Goal: Find specific page/section: Find specific page/section

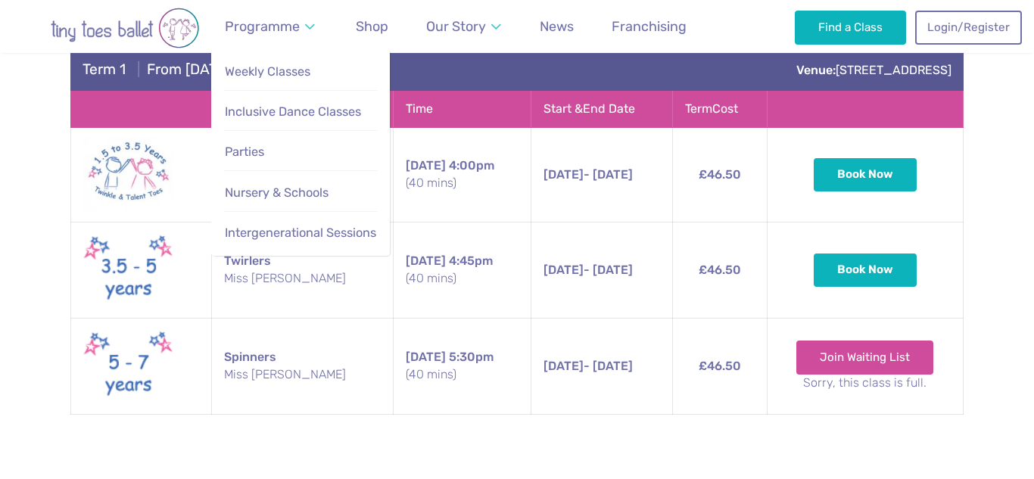
scroll to position [2864, 0]
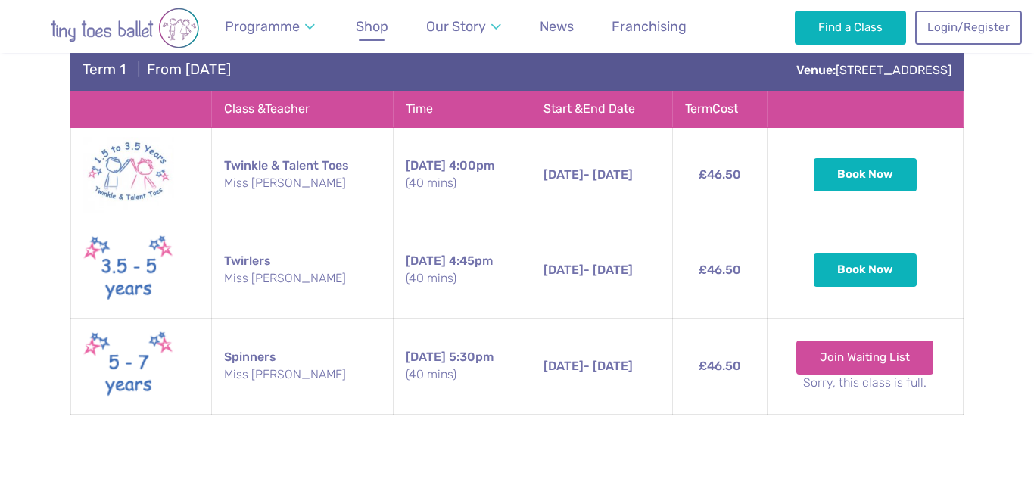
click at [365, 26] on span "Shop" at bounding box center [372, 26] width 33 height 16
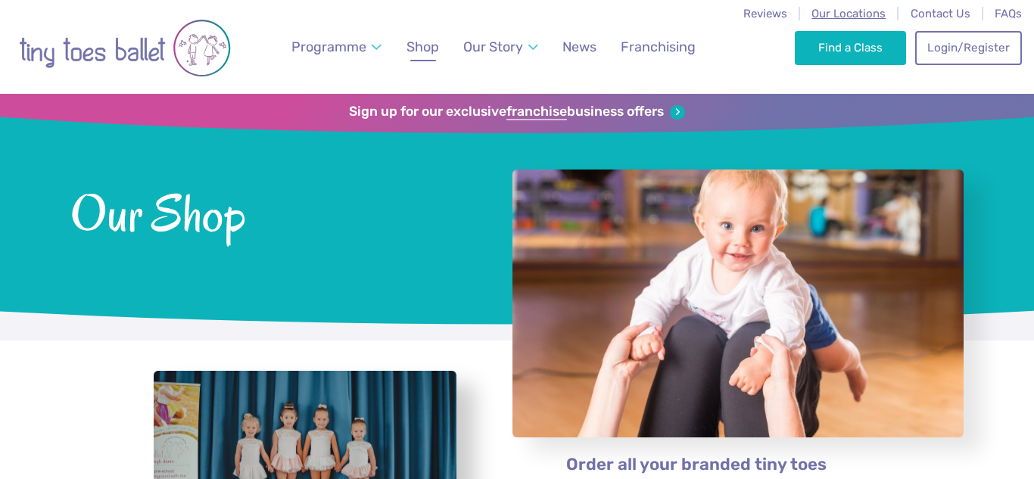
click at [856, 11] on span "Our Locations" at bounding box center [848, 14] width 74 height 14
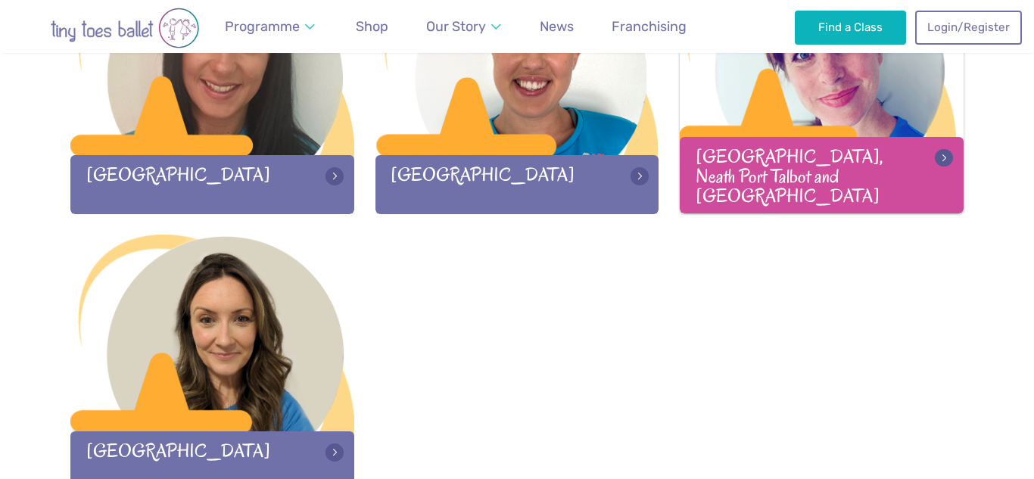
scroll to position [2249, 0]
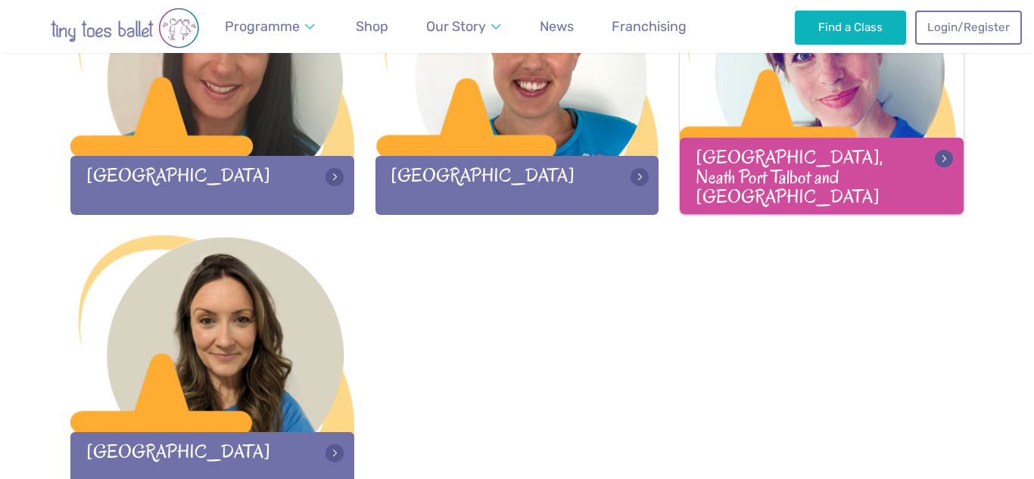
click at [778, 176] on div "Swansea, Neath Port Talbot and Llanelli" at bounding box center [822, 176] width 284 height 76
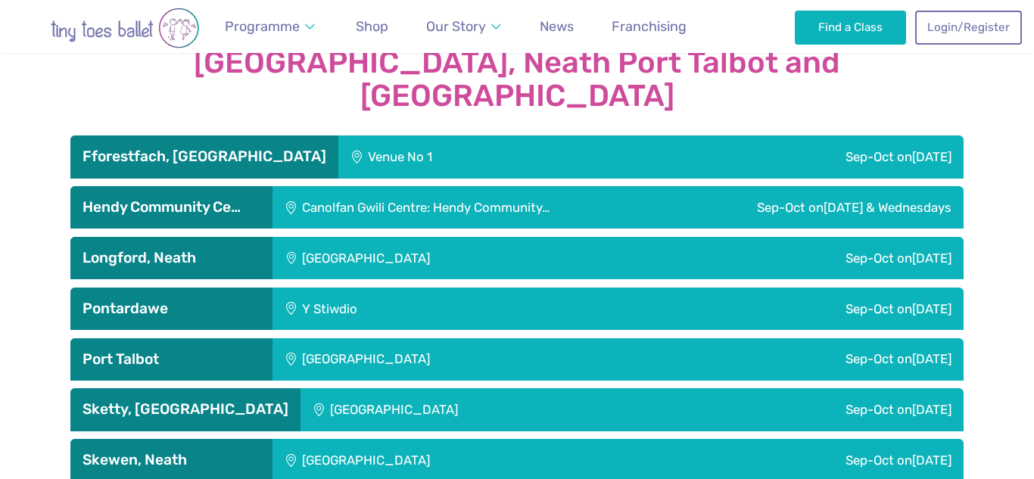
scroll to position [2539, 0]
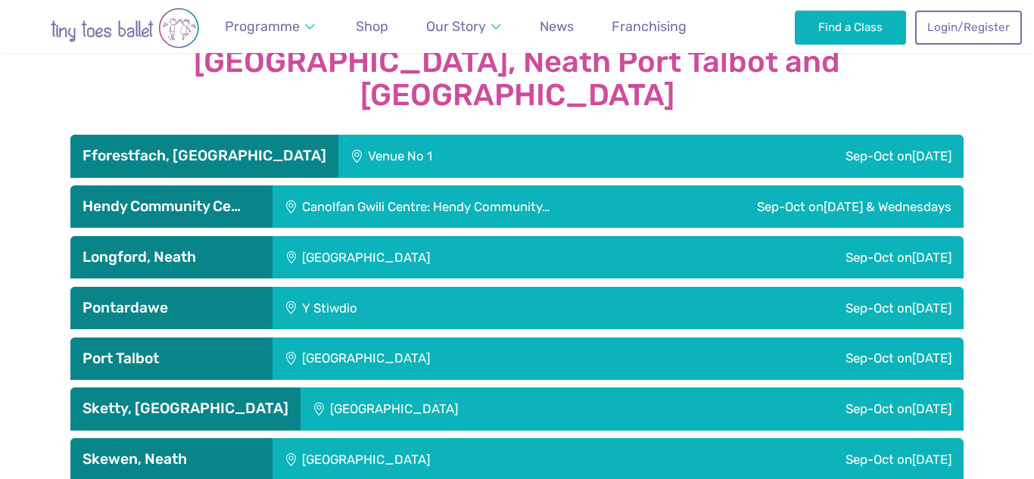
click at [384, 236] on div "Dyffryn Clydach Memorial Hall" at bounding box center [467, 257] width 390 height 42
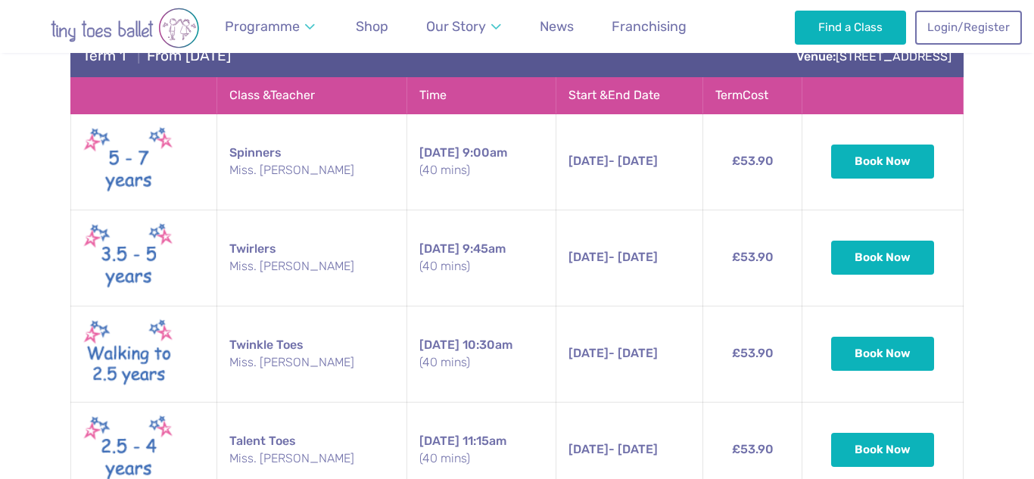
scroll to position [2809, 0]
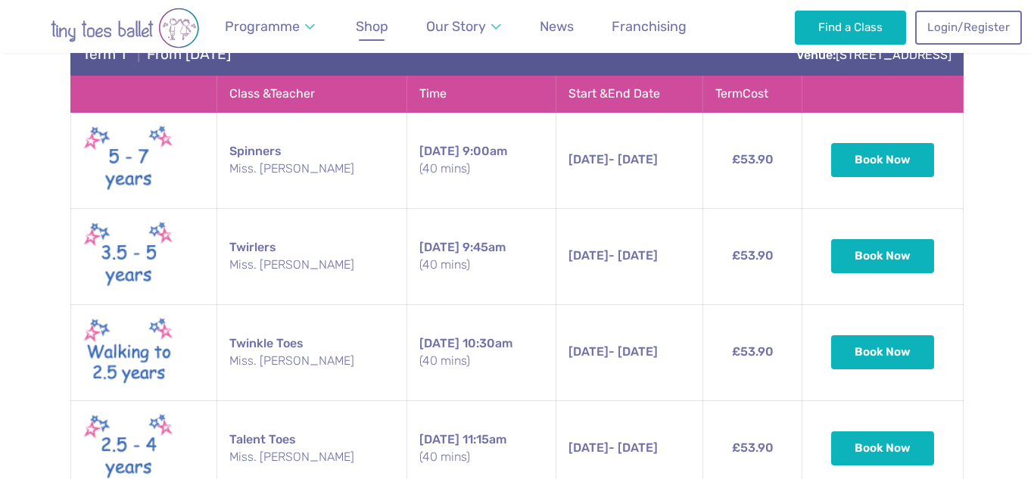
click at [390, 29] on link "Shop" at bounding box center [372, 27] width 46 height 34
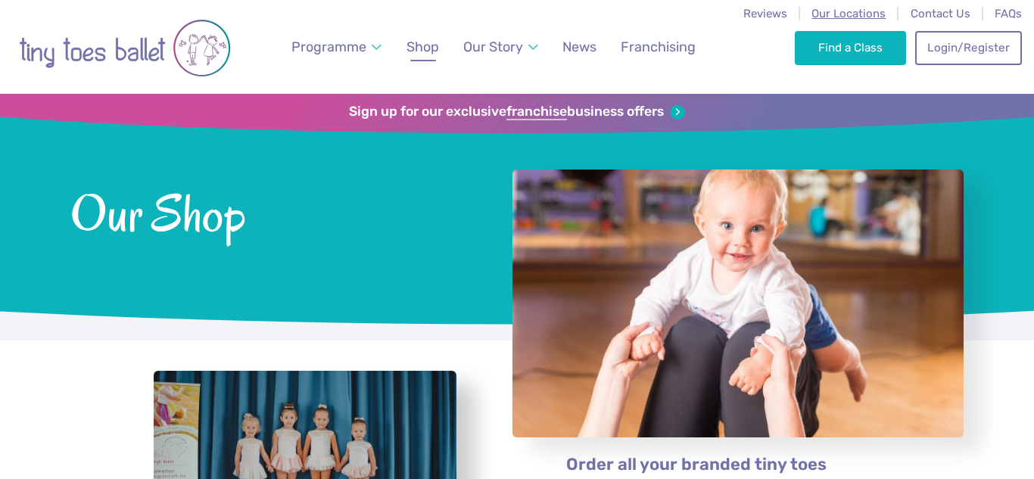
click at [838, 14] on span "Our Locations" at bounding box center [848, 14] width 74 height 14
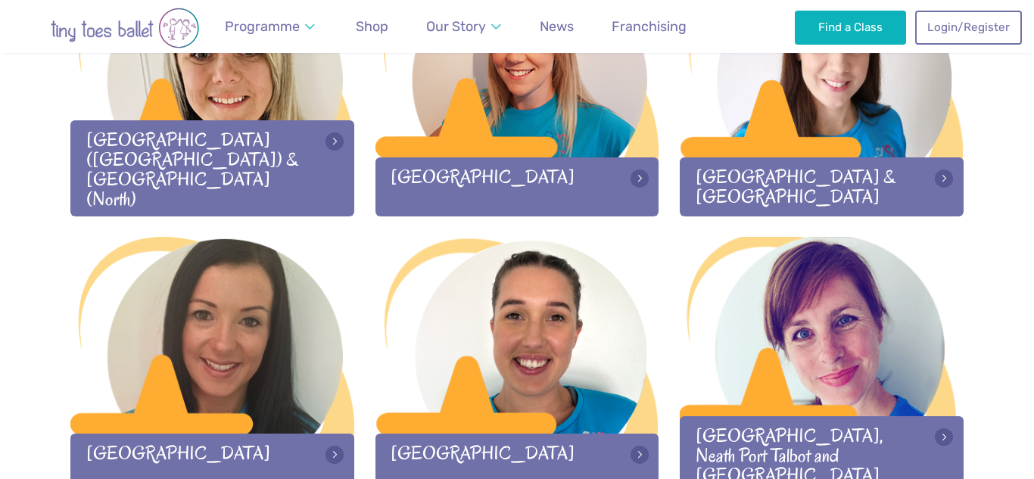
scroll to position [2242, 0]
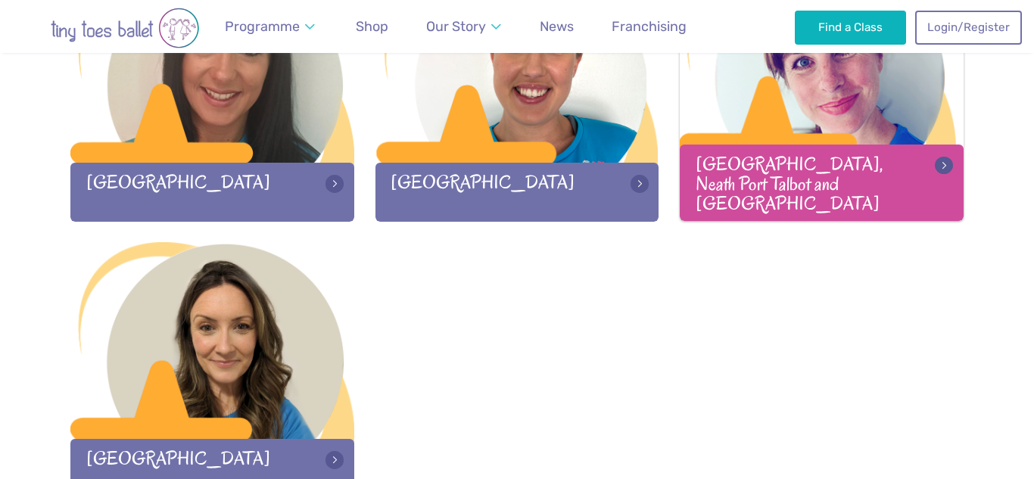
click at [794, 189] on div "[GEOGRAPHIC_DATA], Neath Port Talbot and [GEOGRAPHIC_DATA]" at bounding box center [822, 183] width 284 height 76
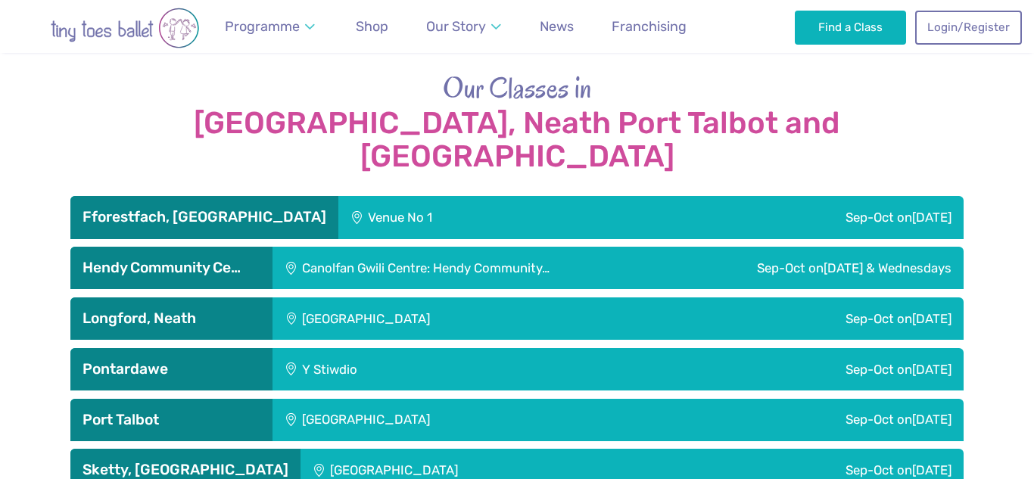
scroll to position [2487, 0]
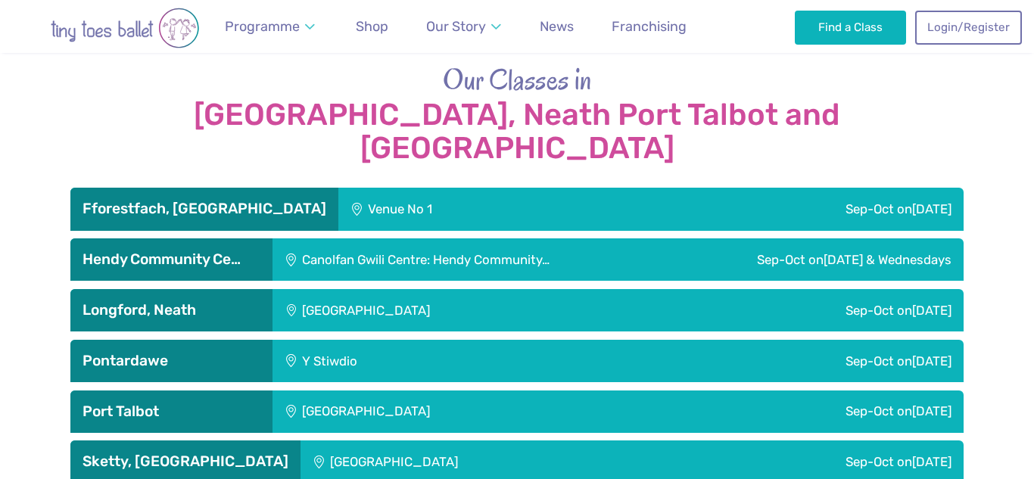
click at [198, 250] on h3 "Hendy Community Ce…" at bounding box center [171, 259] width 178 height 18
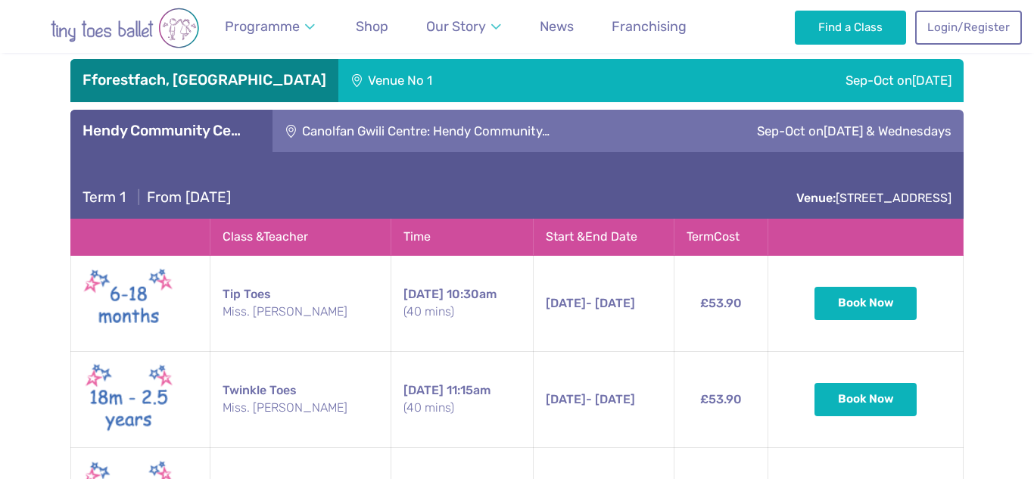
scroll to position [2611, 0]
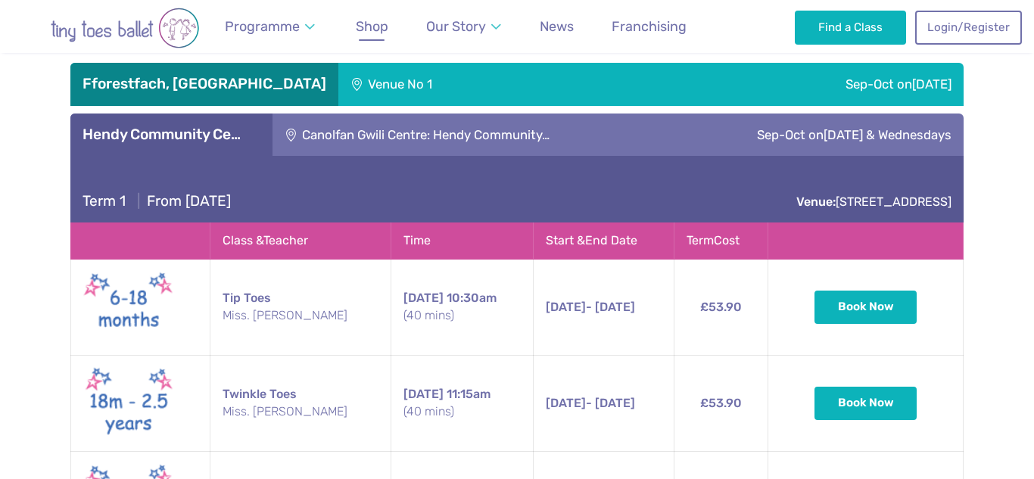
click at [374, 29] on span "Shop" at bounding box center [372, 26] width 33 height 16
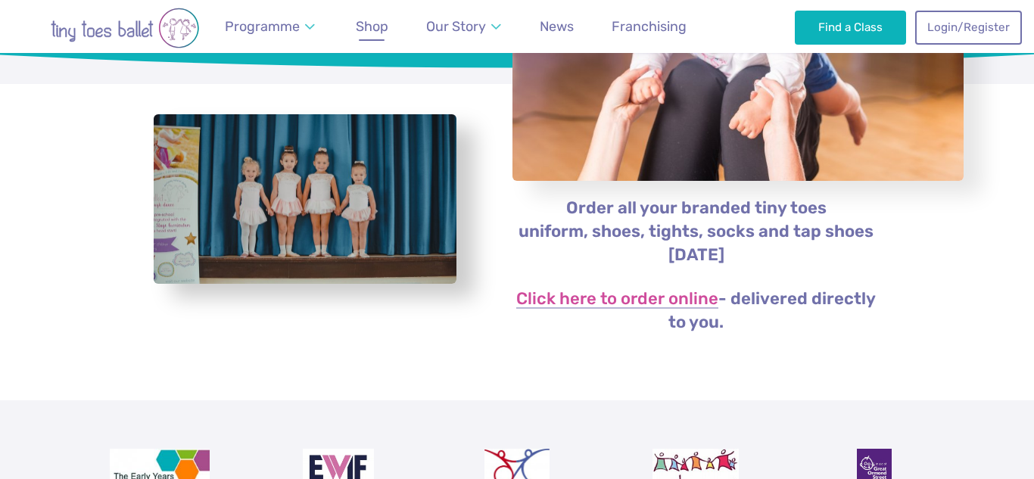
scroll to position [263, 0]
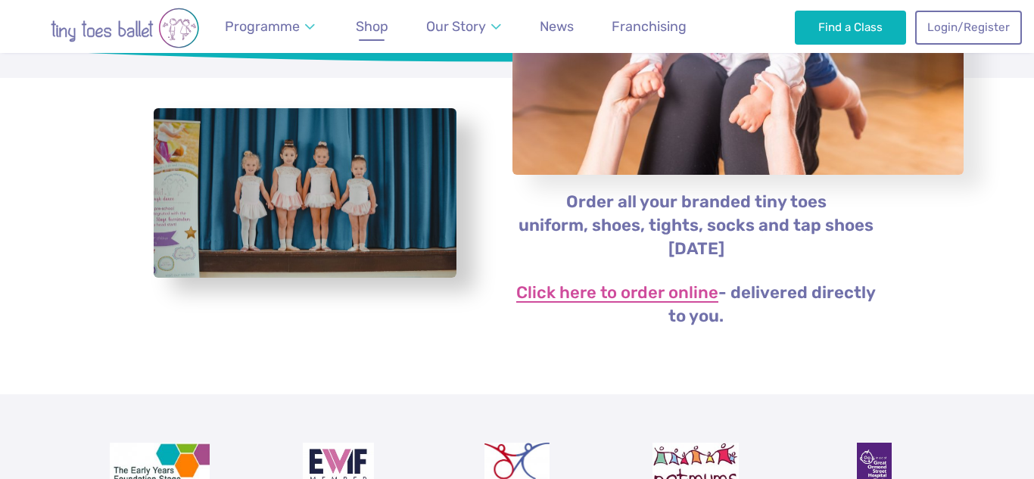
click at [588, 302] on link "Click here to order online" at bounding box center [617, 294] width 202 height 18
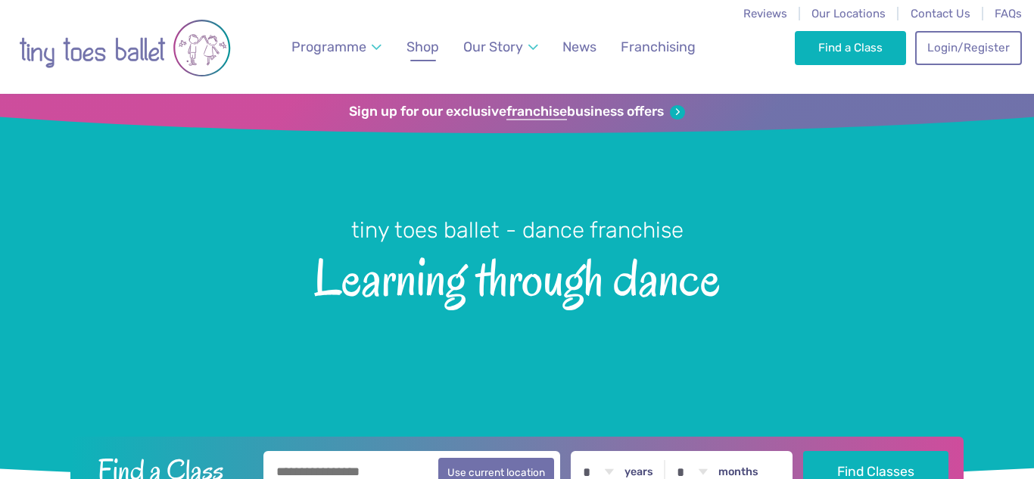
click at [410, 45] on span "Shop" at bounding box center [422, 47] width 33 height 16
